Goal: Information Seeking & Learning: Learn about a topic

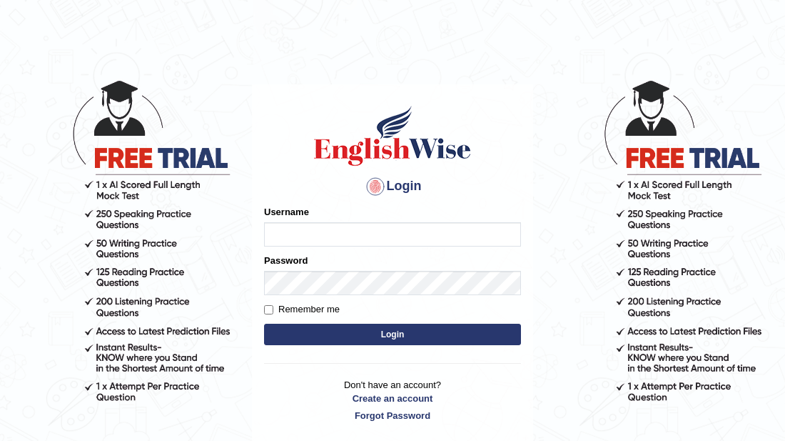
type input "sabitra"
click at [387, 342] on button "Login" at bounding box center [392, 333] width 257 height 21
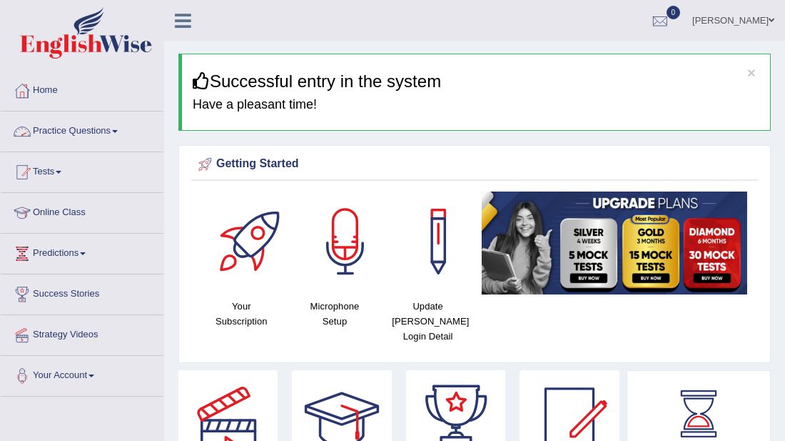
click at [81, 126] on link "Practice Questions" at bounding box center [82, 129] width 163 height 36
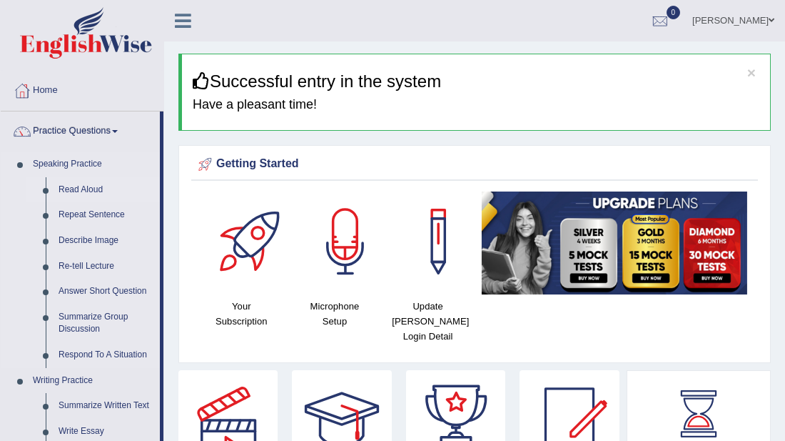
click at [75, 181] on link "Read Aloud" at bounding box center [106, 190] width 108 height 26
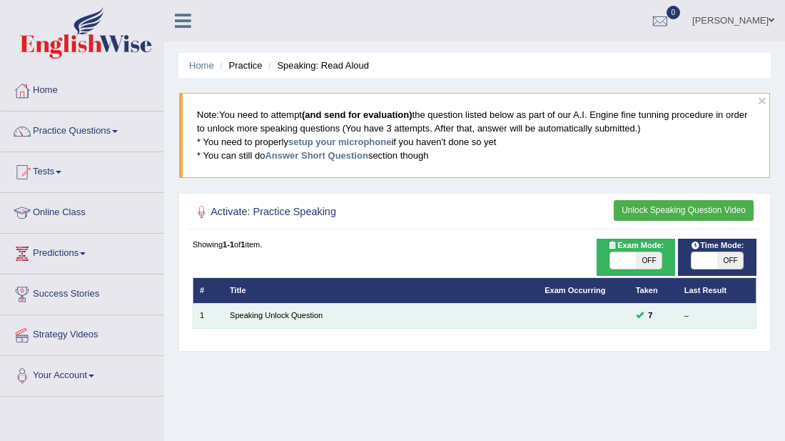
click at [338, 318] on td "Speaking Unlock Question" at bounding box center [380, 315] width 315 height 25
click at [445, 315] on td "Speaking Unlock Question" at bounding box center [380, 315] width 315 height 25
click at [276, 311] on link "Speaking Unlock Question" at bounding box center [276, 315] width 93 height 9
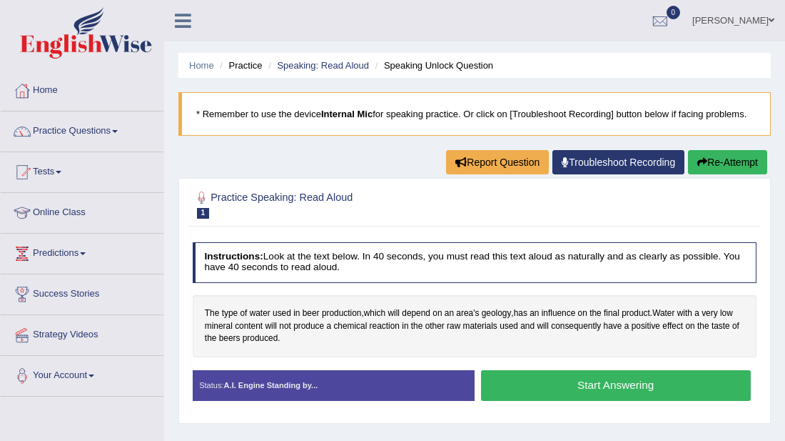
click at [590, 381] on button "Start Answering" at bounding box center [616, 385] width 270 height 31
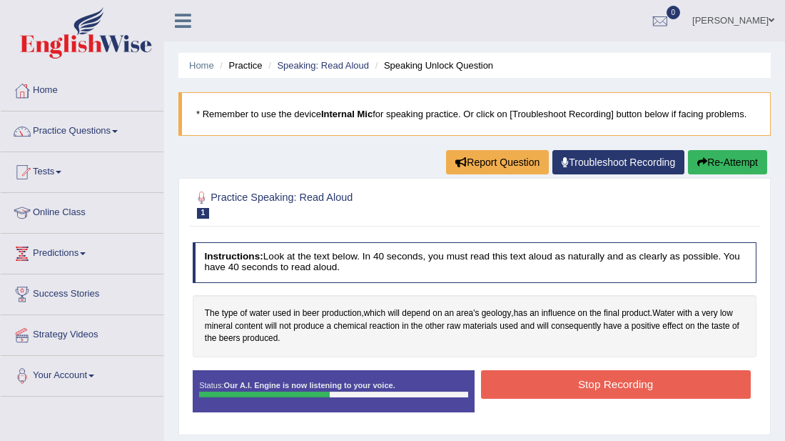
click at [590, 381] on button "Stop Recording" at bounding box center [616, 384] width 270 height 28
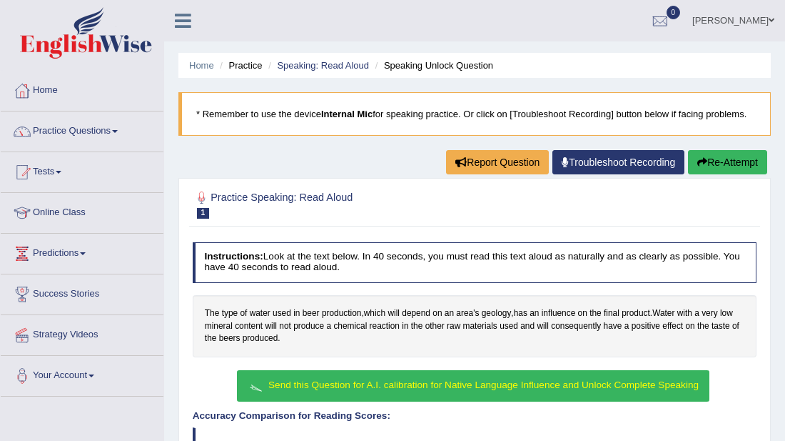
click at [559, 245] on h4 "Instructions: Look at the text below. In 40 seconds, you must read this text al…" at bounding box center [475, 262] width 565 height 41
click at [54, 169] on link "Tests" at bounding box center [82, 170] width 163 height 36
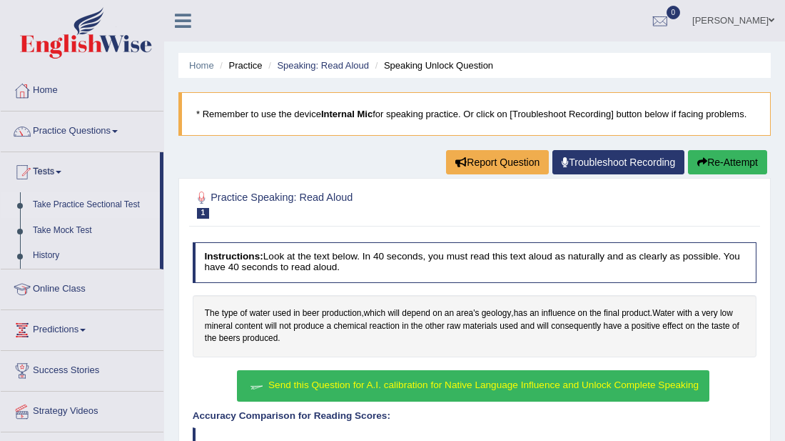
click at [99, 198] on link "Take Practice Sectional Test" at bounding box center [93, 205] width 134 height 26
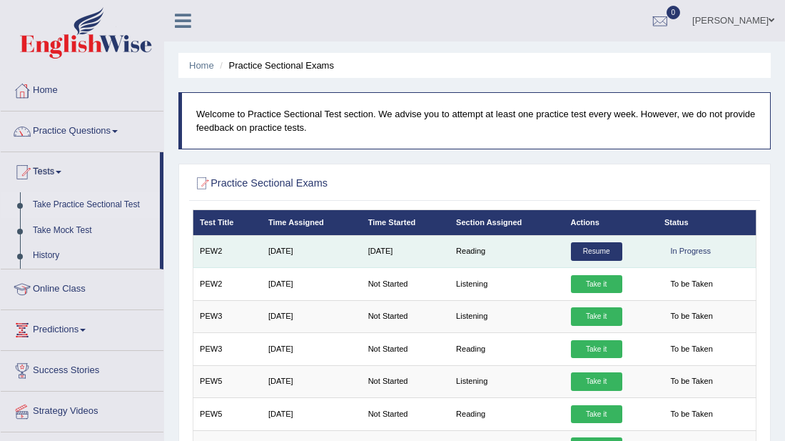
click at [371, 253] on td "[DATE]" at bounding box center [405, 251] width 88 height 32
click at [447, 261] on td "[DATE]" at bounding box center [405, 251] width 88 height 32
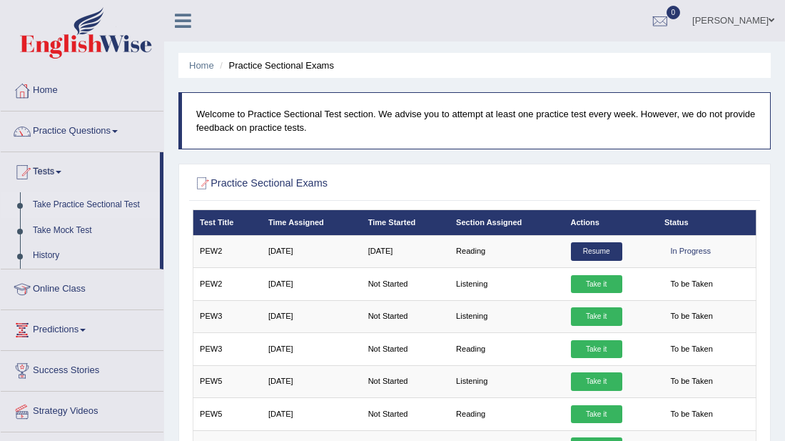
click at [226, 223] on th "Test Title" at bounding box center [227, 222] width 69 height 25
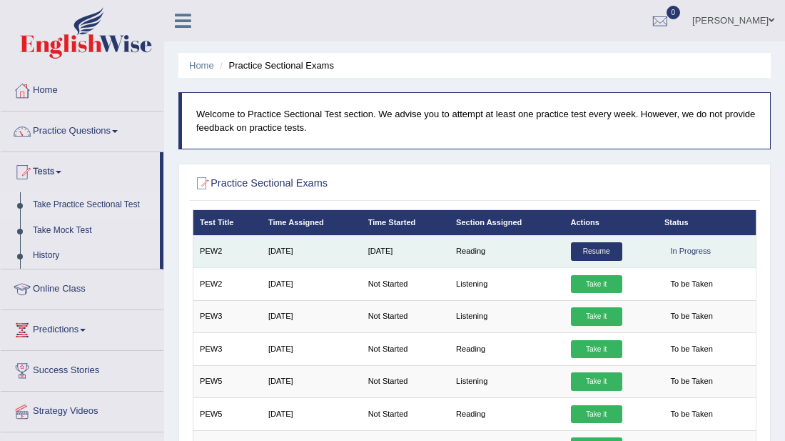
click at [288, 250] on td "Sep 27, 2024" at bounding box center [312, 251] width 100 height 32
click at [580, 256] on link "Resume" at bounding box center [596, 251] width 51 height 19
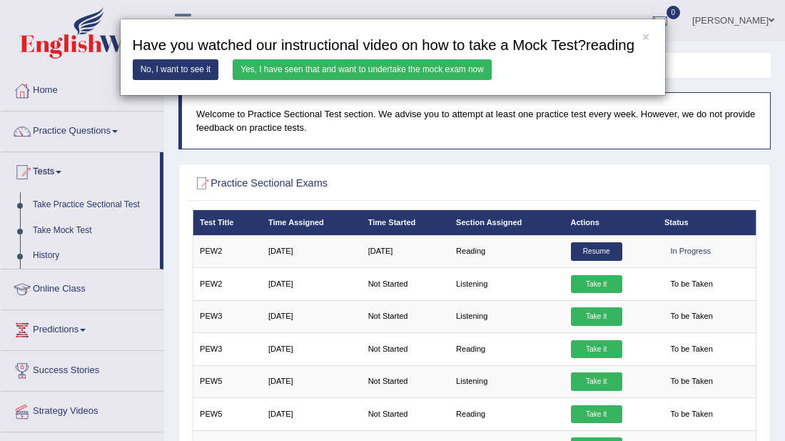
click at [268, 68] on link "Yes, I have seen that and want to undertake the mock exam now" at bounding box center [362, 69] width 259 height 21
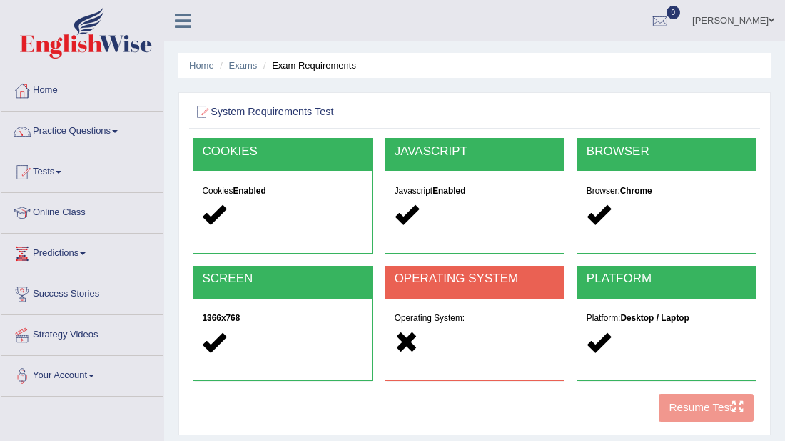
click at [535, 332] on div at bounding box center [475, 342] width 161 height 26
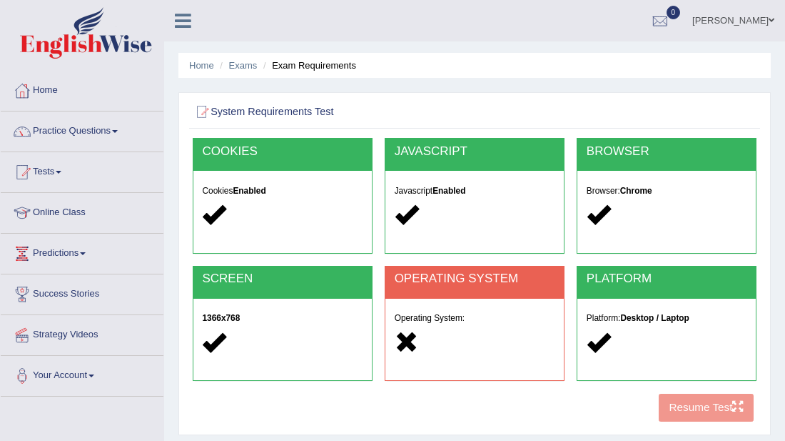
click at [535, 332] on div at bounding box center [475, 342] width 161 height 26
click at [443, 321] on h5 "Operating System:" at bounding box center [475, 317] width 161 height 9
click at [683, 404] on div "COOKIES Cookies Enabled JAVASCRIPT Javascript Enabled BROWSER Browser: Chrome S…" at bounding box center [474, 283] width 570 height 291
click at [706, 411] on div "COOKIES Cookies Enabled JAVASCRIPT Javascript Enabled BROWSER Browser: Chrome S…" at bounding box center [474, 283] width 570 height 291
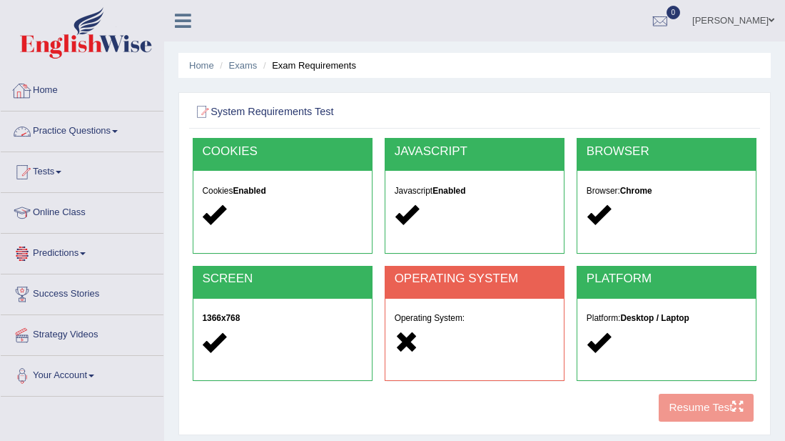
click at [101, 131] on link "Practice Questions" at bounding box center [82, 129] width 163 height 36
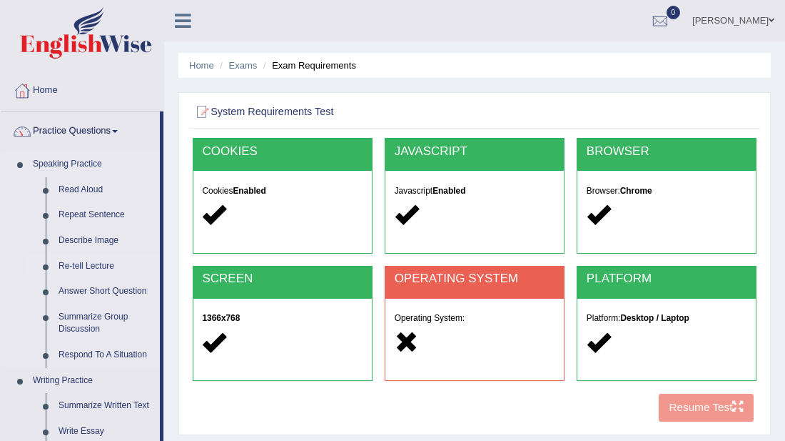
click at [106, 263] on link "Re-tell Lecture" at bounding box center [106, 266] width 108 height 26
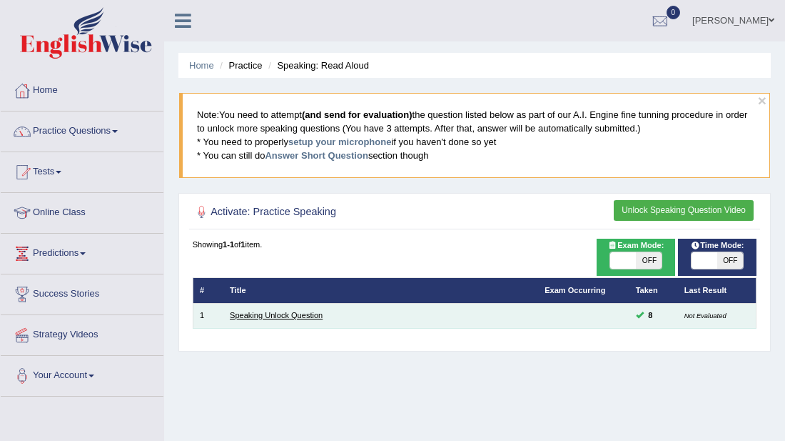
click at [316, 314] on link "Speaking Unlock Question" at bounding box center [276, 315] width 93 height 9
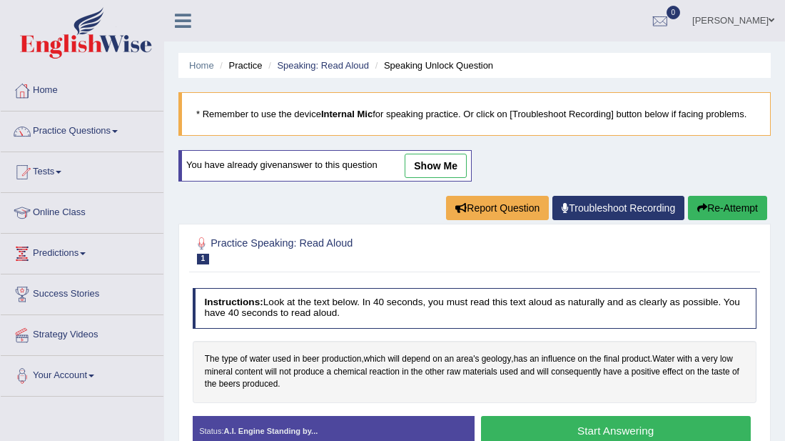
click at [436, 165] on link "show me" at bounding box center [436, 166] width 62 height 24
click at [436, 165] on div "Home Practice Speaking: Read Aloud Speaking Unlock Question * Remember to use t…" at bounding box center [474, 357] width 621 height 714
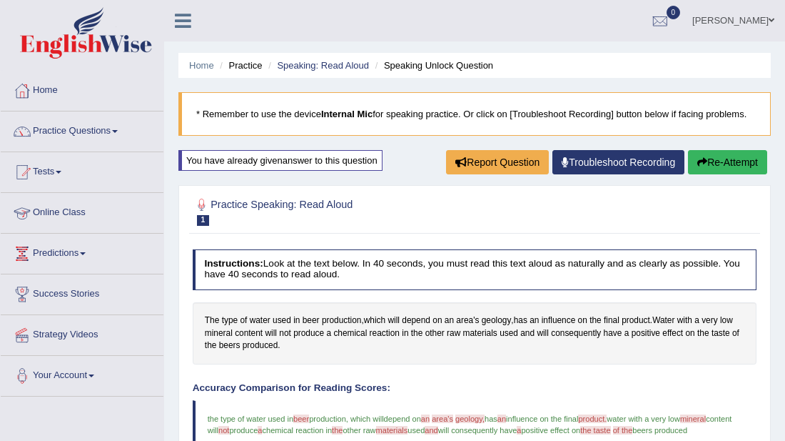
click at [80, 214] on link "Online Class" at bounding box center [82, 211] width 163 height 36
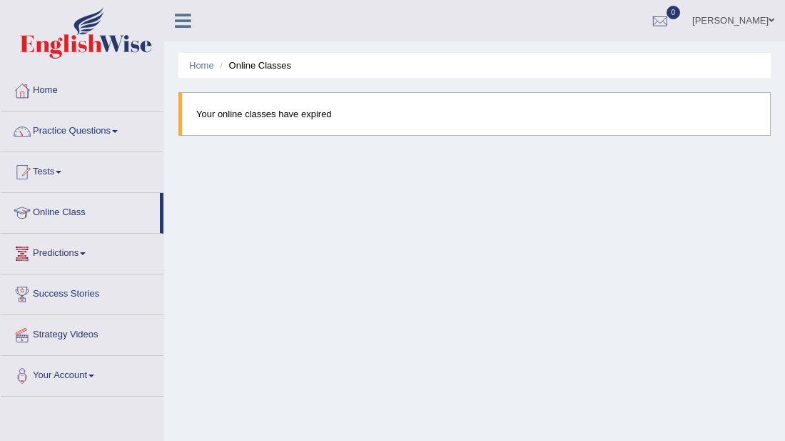
click at [88, 256] on link "Predictions" at bounding box center [82, 251] width 163 height 36
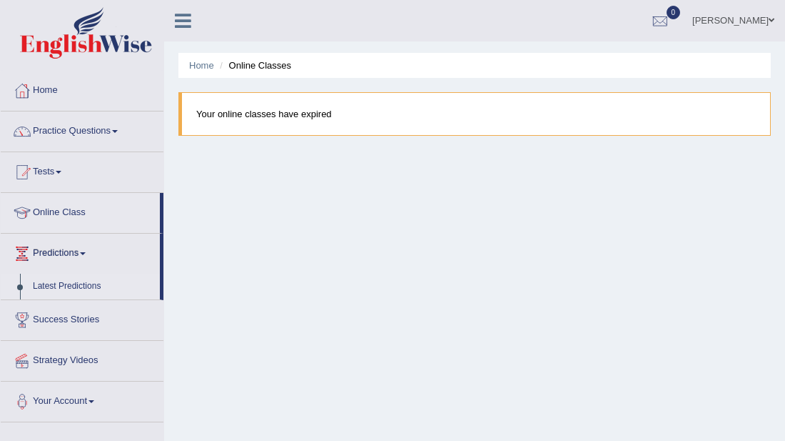
click at [73, 293] on link "Latest Predictions" at bounding box center [93, 286] width 134 height 26
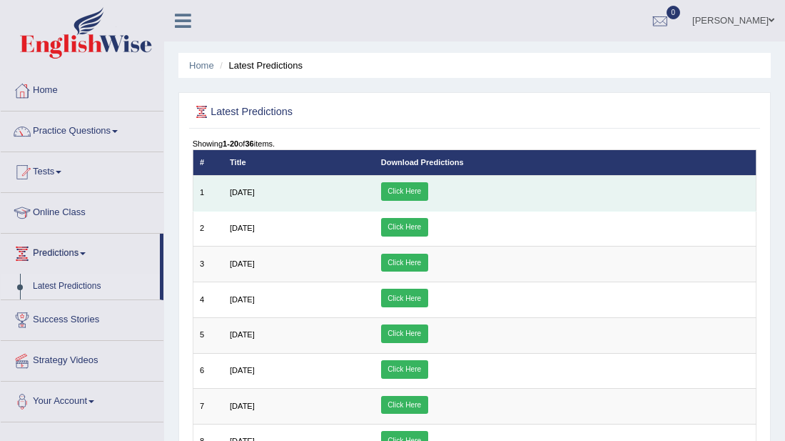
click at [428, 191] on link "Click Here" at bounding box center [404, 191] width 47 height 19
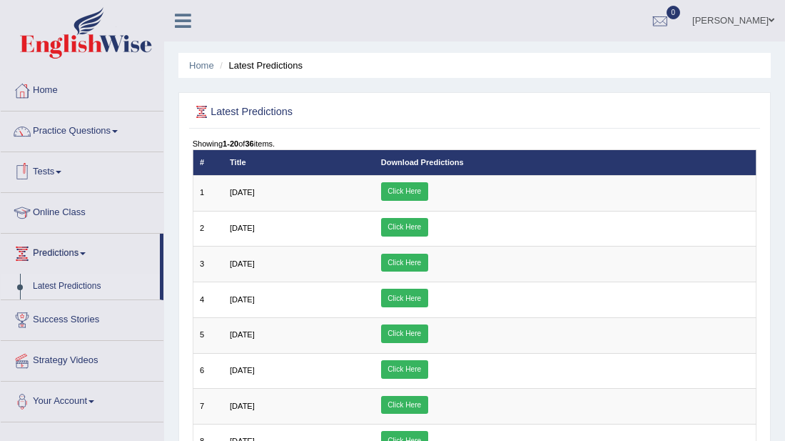
click at [64, 188] on li "Tests Take Practice Sectional Test Take Mock Test History" at bounding box center [82, 172] width 163 height 41
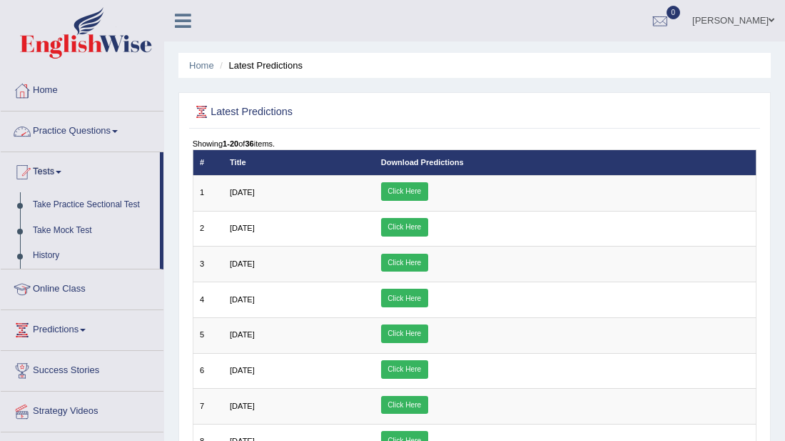
click at [54, 129] on link "Practice Questions" at bounding box center [82, 129] width 163 height 36
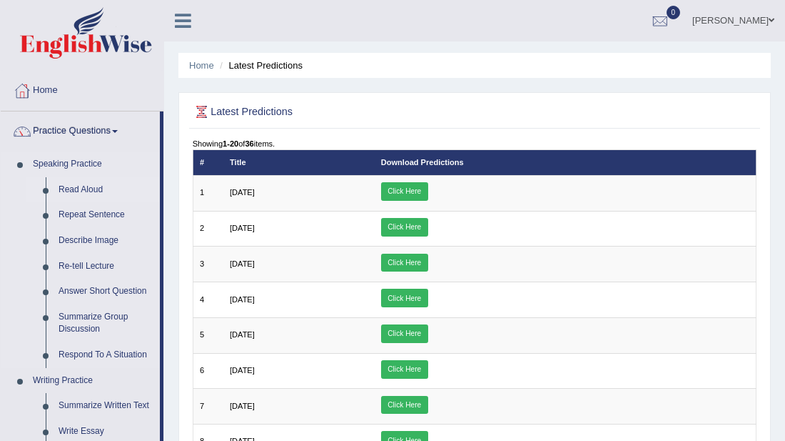
click at [75, 179] on link "Read Aloud" at bounding box center [106, 190] width 108 height 26
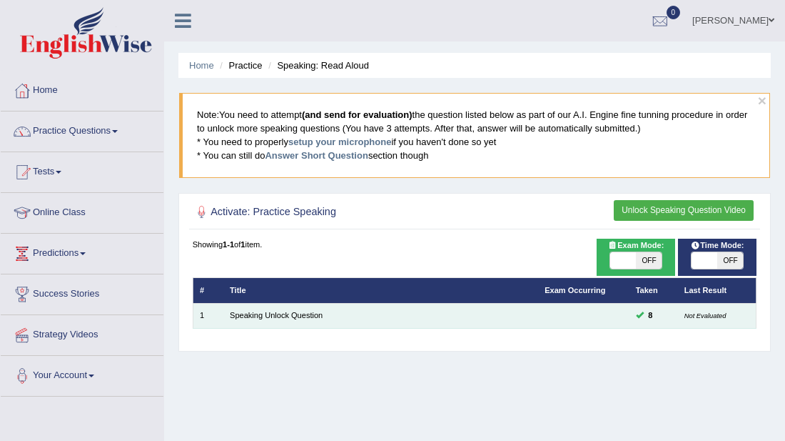
click at [302, 308] on td "Speaking Unlock Question" at bounding box center [380, 315] width 315 height 25
click at [298, 316] on link "Speaking Unlock Question" at bounding box center [276, 315] width 93 height 9
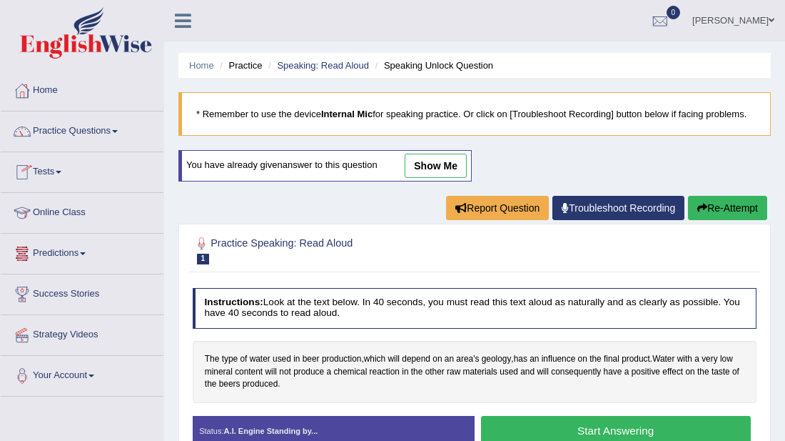
click at [51, 173] on link "Tests" at bounding box center [82, 170] width 163 height 36
